Goal: Task Accomplishment & Management: Use online tool/utility

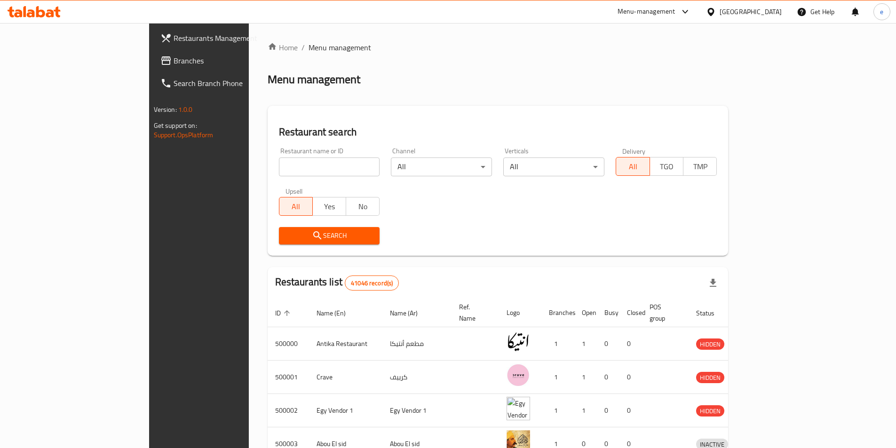
click at [174, 61] on span "Branches" at bounding box center [233, 60] width 118 height 11
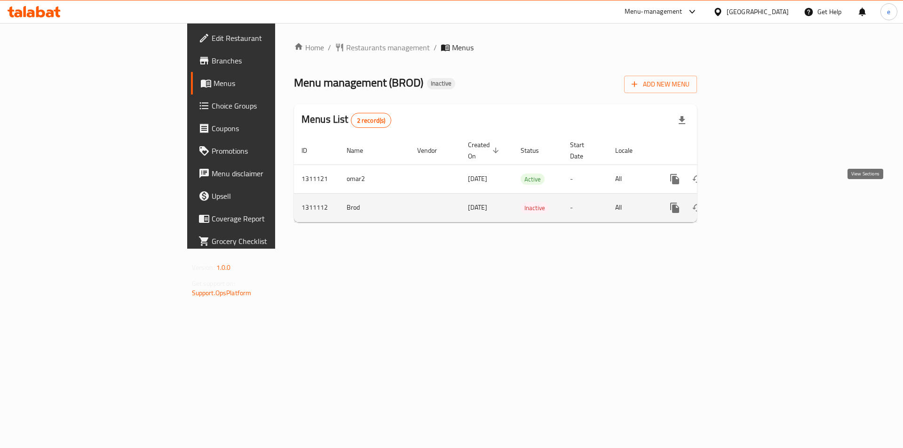
click at [748, 203] on icon "enhanced table" at bounding box center [742, 207] width 11 height 11
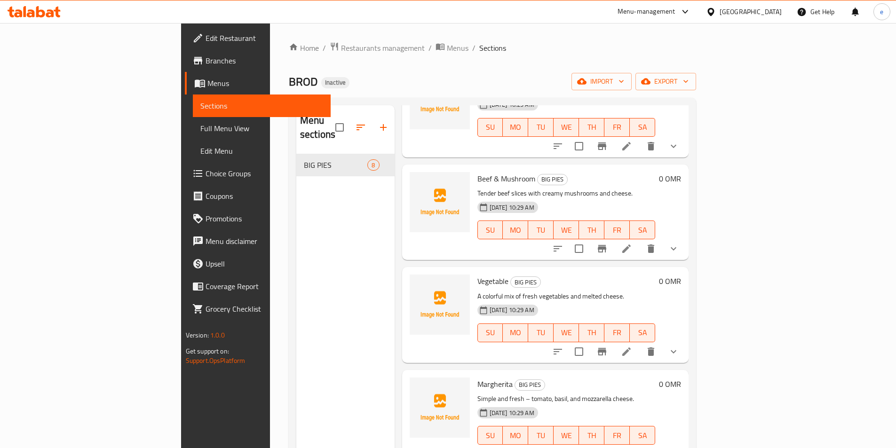
scroll to position [397, 0]
click at [688, 79] on span "export" at bounding box center [666, 82] width 46 height 12
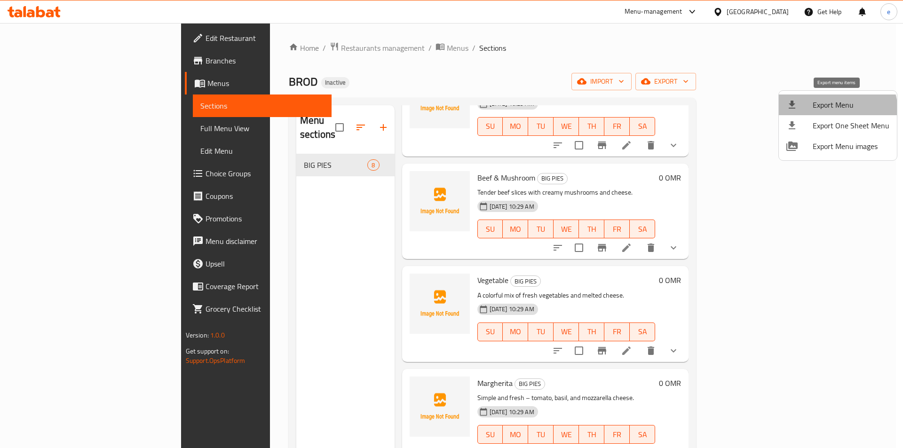
click at [833, 111] on span "Export Menu" at bounding box center [851, 104] width 77 height 11
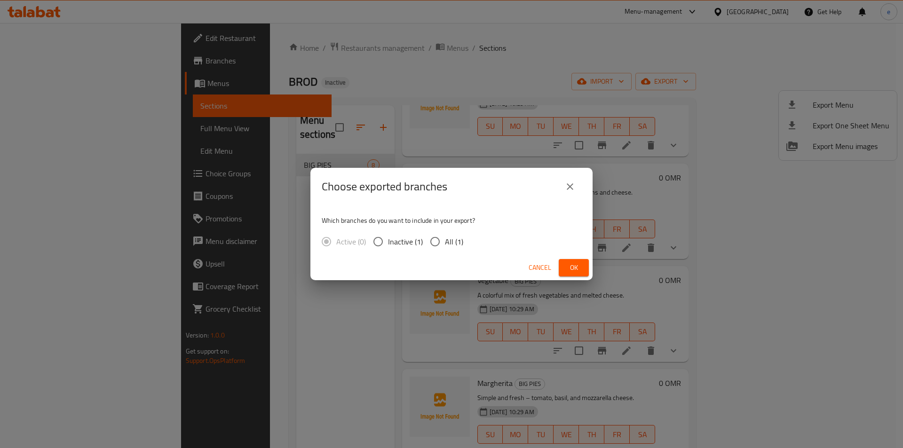
click at [432, 238] on input "All (1)" at bounding box center [435, 242] width 20 height 20
radio input "true"
click at [574, 262] on span "Ok" at bounding box center [573, 268] width 15 height 12
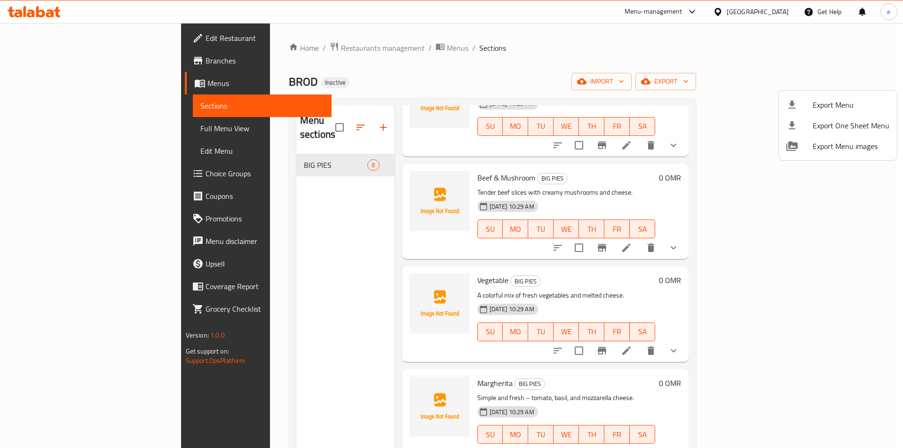
click at [44, 90] on div at bounding box center [451, 224] width 903 height 448
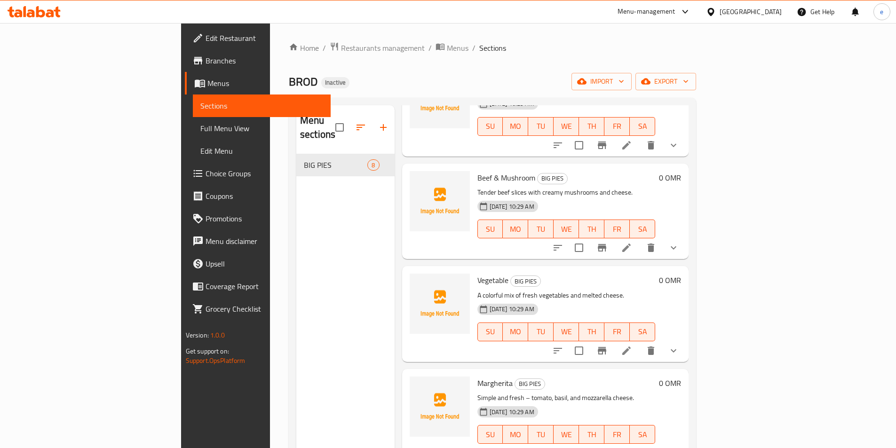
click at [207, 84] on span "Menus" at bounding box center [265, 83] width 116 height 11
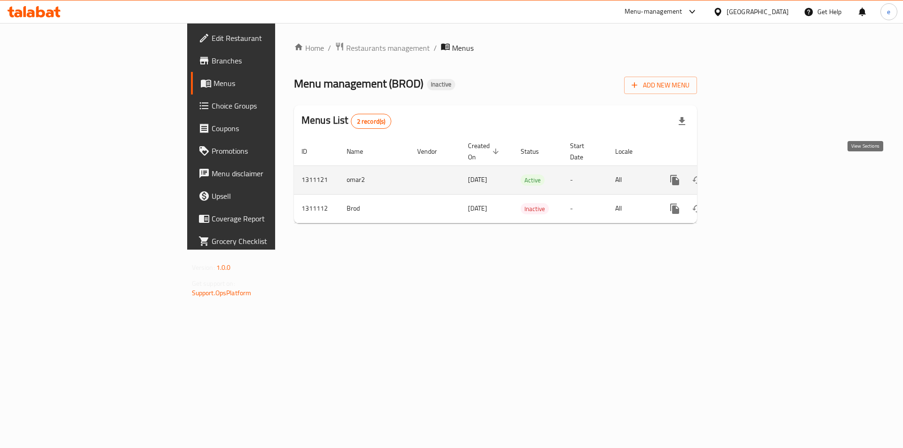
click at [747, 176] on icon "enhanced table" at bounding box center [742, 180] width 8 height 8
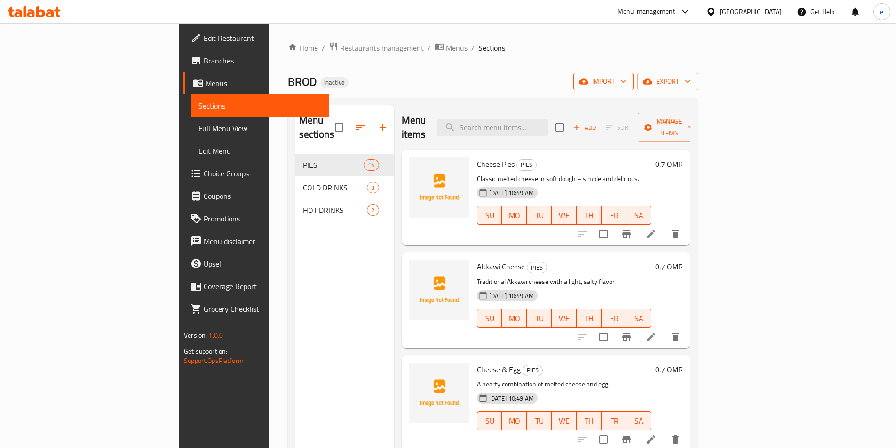
click at [626, 81] on span "import" at bounding box center [603, 82] width 45 height 12
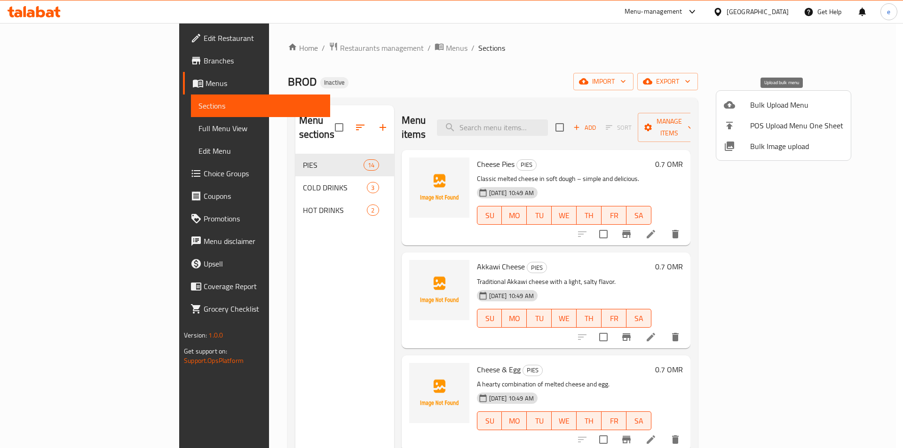
click at [744, 106] on div at bounding box center [737, 104] width 26 height 11
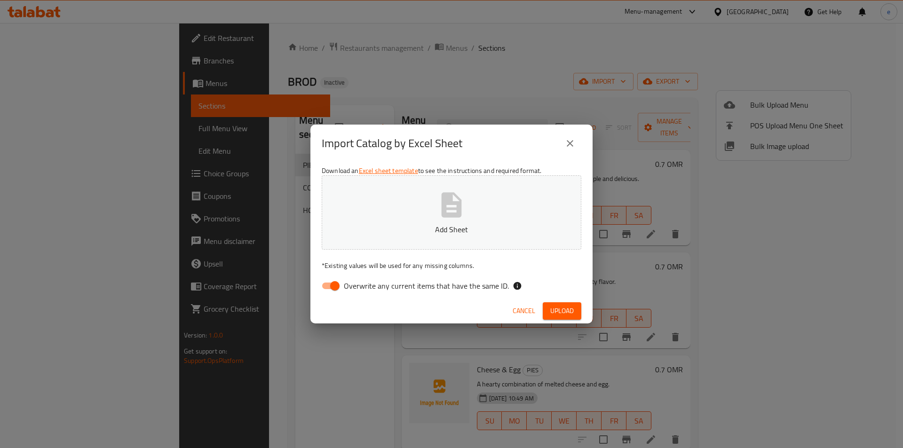
click at [499, 185] on button "Add Sheet" at bounding box center [452, 212] width 260 height 74
click at [360, 290] on span "Overwrite any current items that have the same ID." at bounding box center [426, 285] width 165 height 11
click at [360, 290] on input "Overwrite any current items that have the same ID." at bounding box center [335, 286] width 54 height 18
checkbox input "false"
click at [561, 309] on span "Upload" at bounding box center [562, 311] width 24 height 12
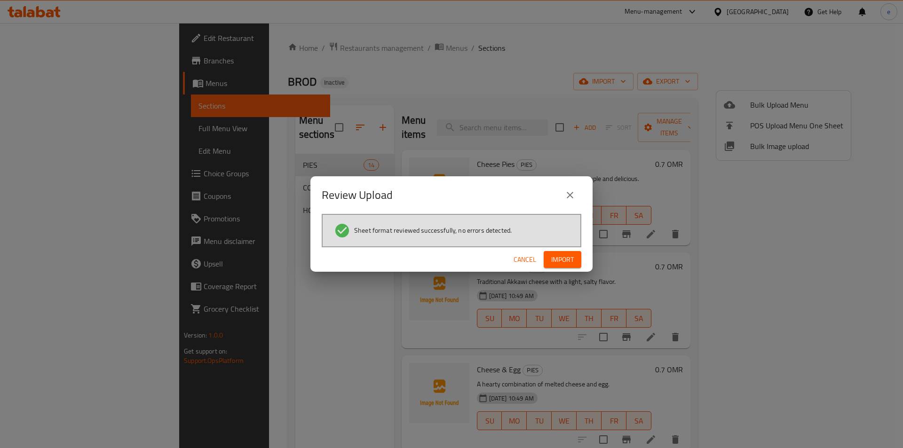
click at [556, 254] on span "Import" at bounding box center [562, 260] width 23 height 12
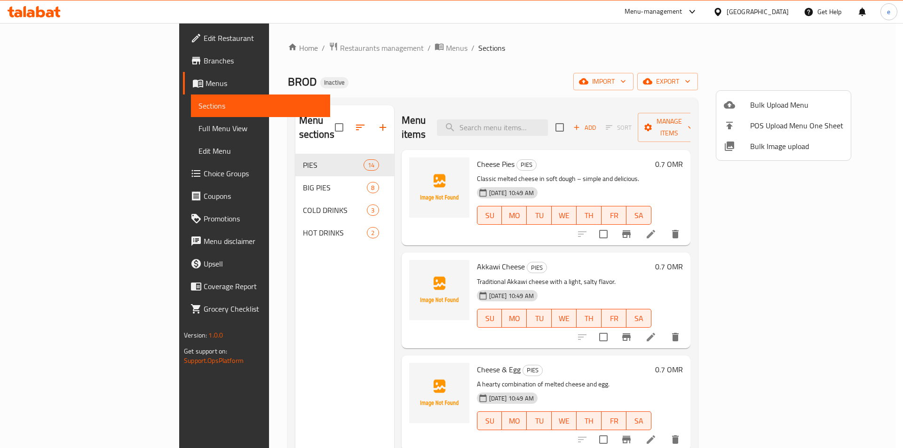
click at [227, 247] on div at bounding box center [451, 224] width 903 height 448
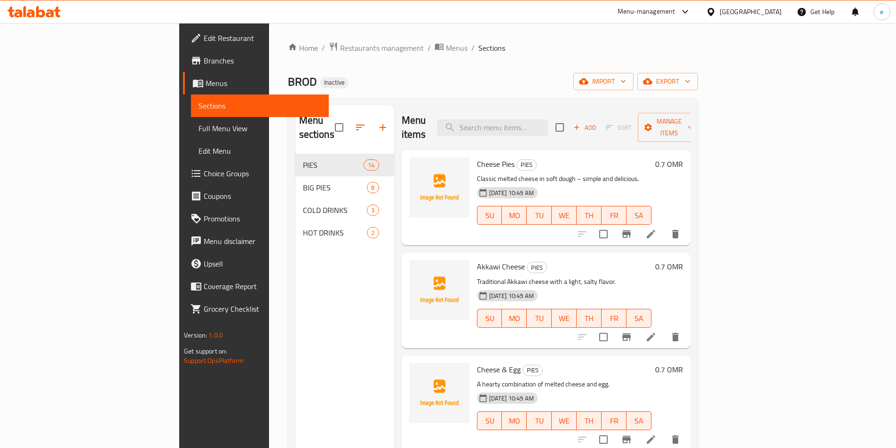
click at [206, 86] on span "Menus" at bounding box center [264, 83] width 116 height 11
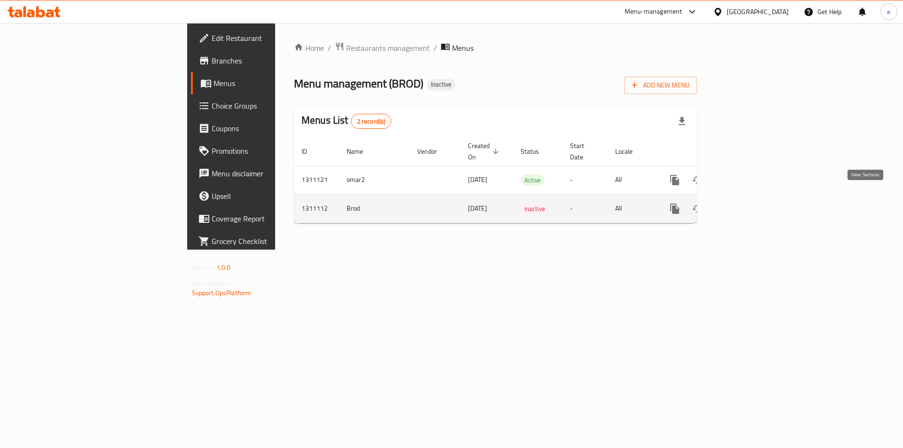
click at [748, 203] on icon "enhanced table" at bounding box center [742, 208] width 11 height 11
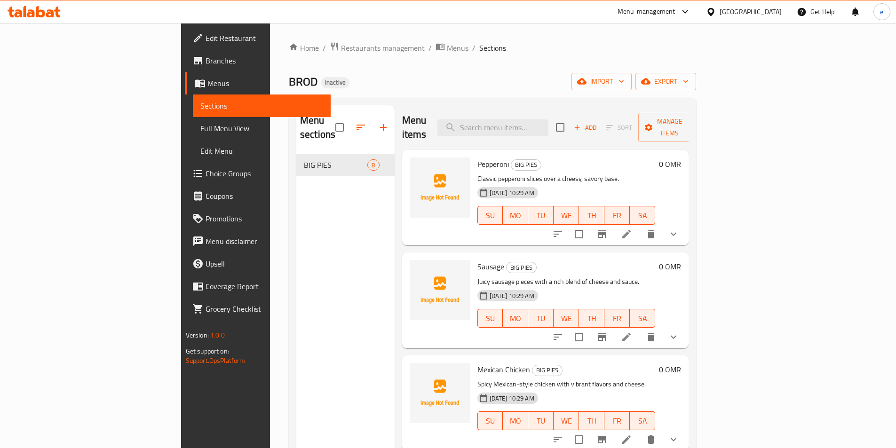
click at [207, 86] on span "Menus" at bounding box center [265, 83] width 116 height 11
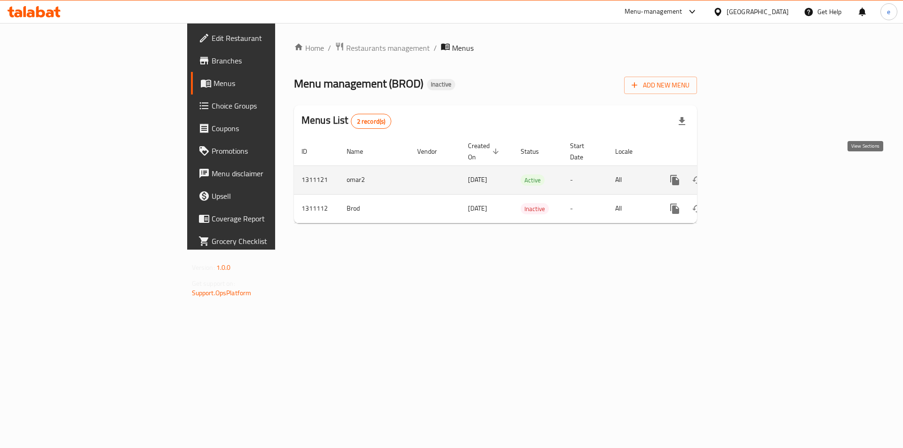
click at [754, 169] on link "enhanced table" at bounding box center [742, 180] width 23 height 23
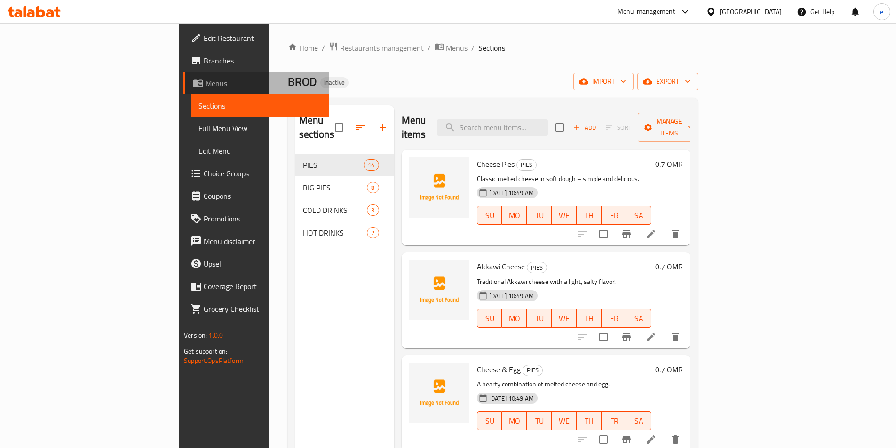
click at [206, 82] on span "Menus" at bounding box center [264, 83] width 116 height 11
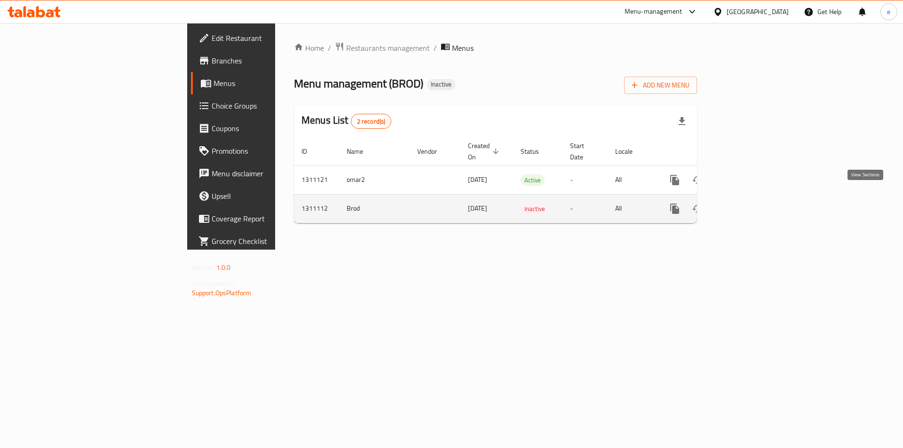
click at [754, 202] on link "enhanced table" at bounding box center [742, 209] width 23 height 23
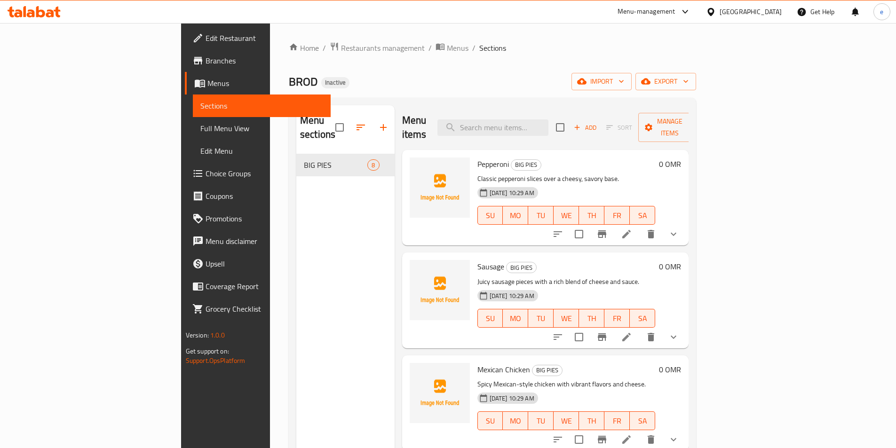
click at [207, 87] on span "Menus" at bounding box center [265, 83] width 116 height 11
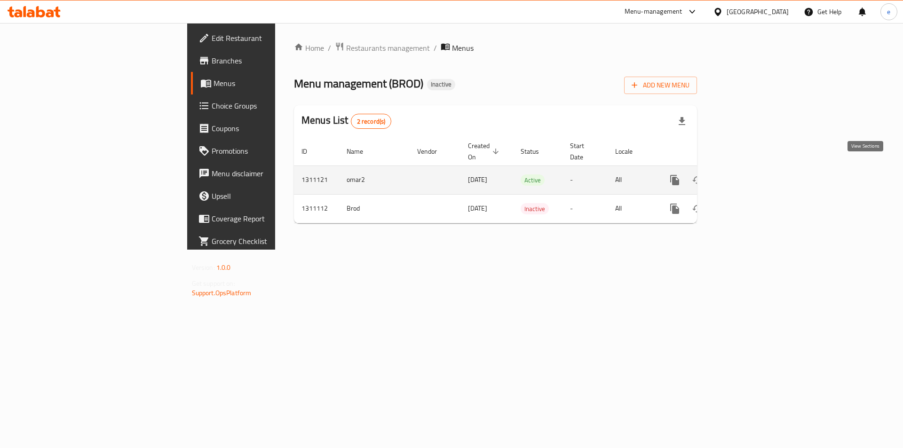
click at [748, 174] on icon "enhanced table" at bounding box center [742, 179] width 11 height 11
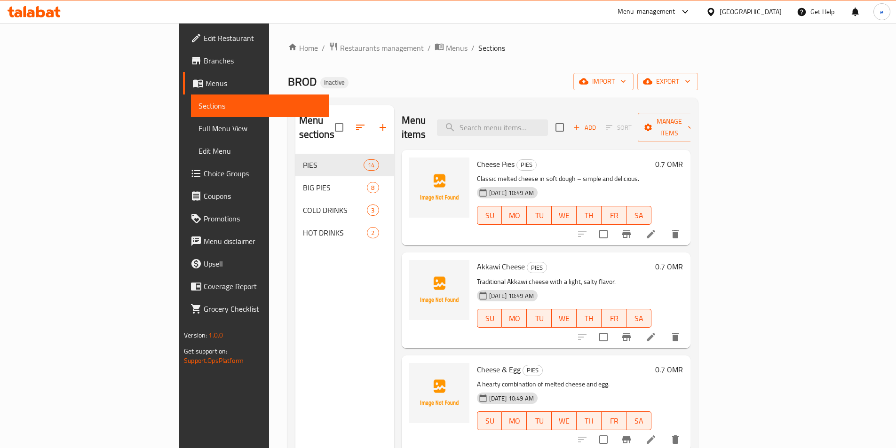
click at [47, 14] on icon at bounding box center [50, 13] width 8 height 8
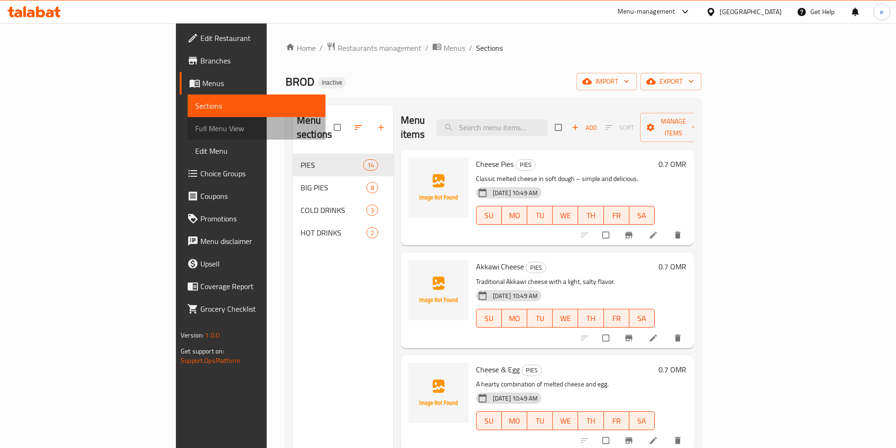
click at [195, 131] on span "Full Menu View" at bounding box center [256, 128] width 123 height 11
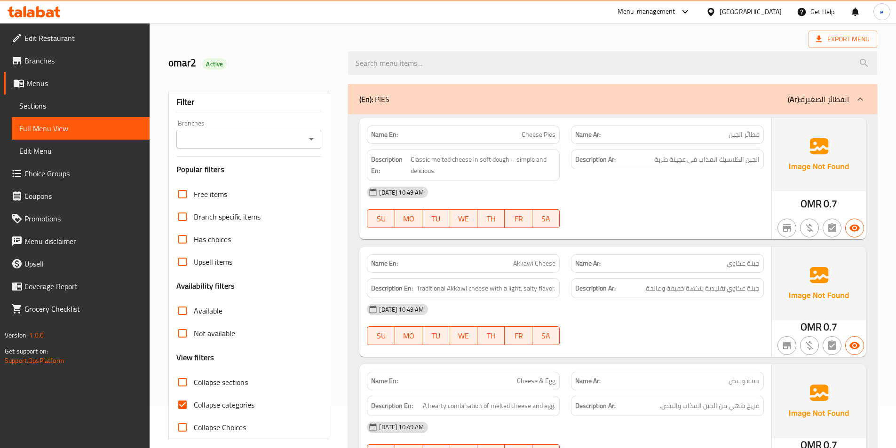
scroll to position [94, 0]
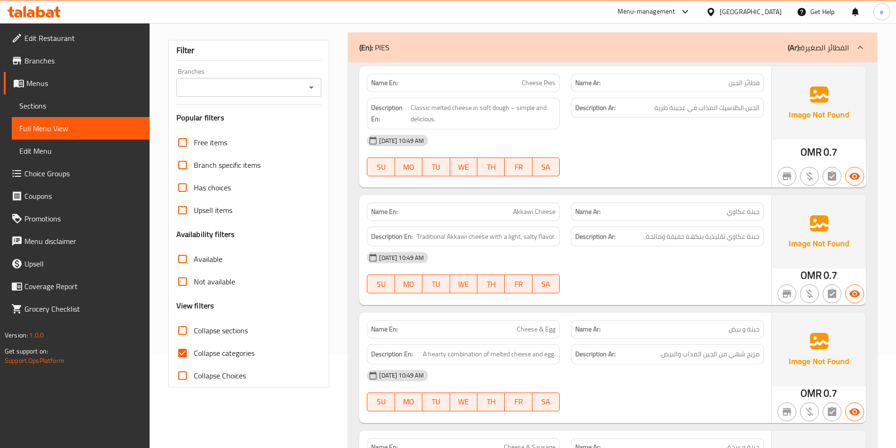
click at [228, 352] on span "Collapse categories" at bounding box center [224, 353] width 61 height 11
click at [194, 352] on input "Collapse categories" at bounding box center [182, 353] width 23 height 23
checkbox input "false"
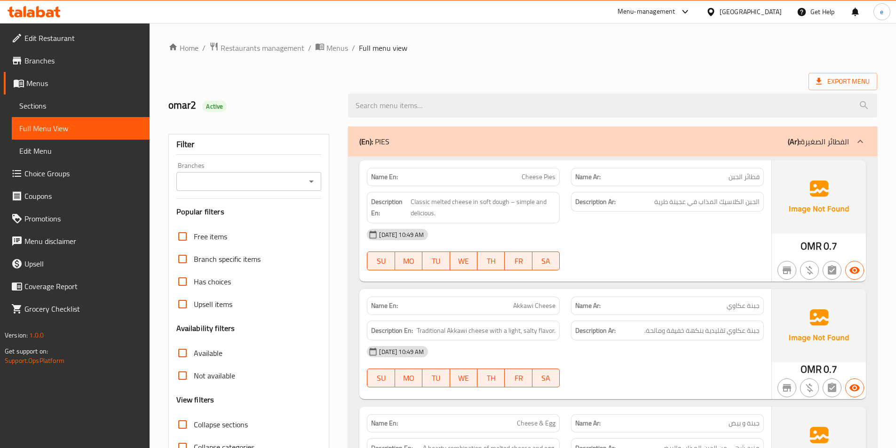
click at [570, 42] on ol "Home / Restaurants management / Menus / Full menu view" at bounding box center [522, 48] width 709 height 12
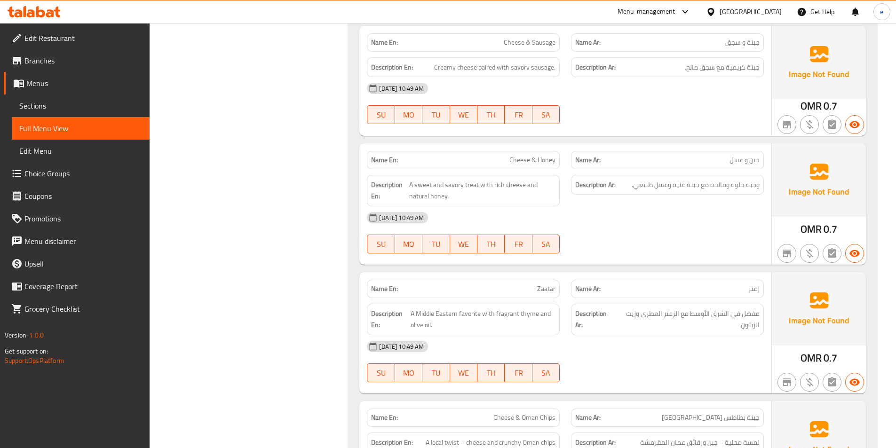
scroll to position [564, 0]
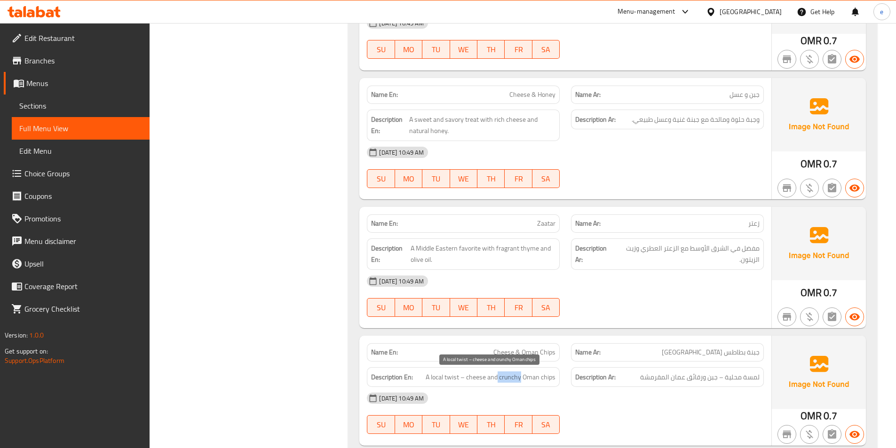
drag, startPoint x: 522, startPoint y: 379, endPoint x: 499, endPoint y: 375, distance: 22.8
click at [499, 375] on span "A local twist – cheese and crunchy Oman chips" at bounding box center [491, 378] width 130 height 12
click at [46, 10] on icon at bounding box center [34, 11] width 53 height 11
